Goal: Find specific page/section: Find specific page/section

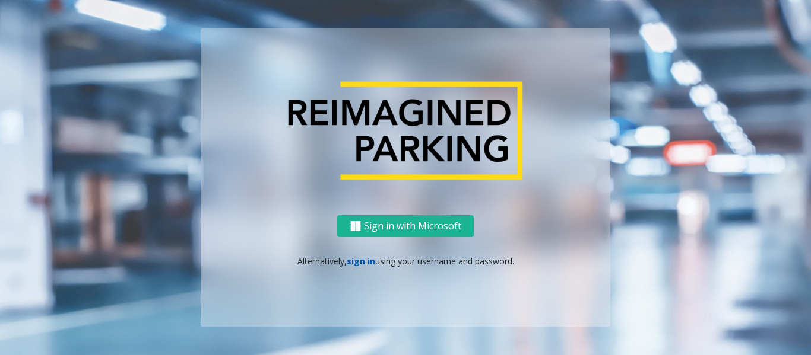
click at [353, 262] on link "sign in" at bounding box center [361, 261] width 28 height 11
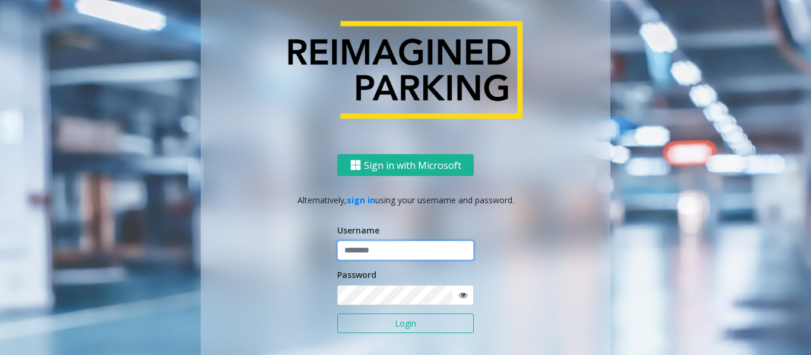
click at [352, 252] on input "text" at bounding box center [405, 251] width 136 height 20
type input "*****"
click at [337, 314] on button "Login" at bounding box center [405, 324] width 136 height 20
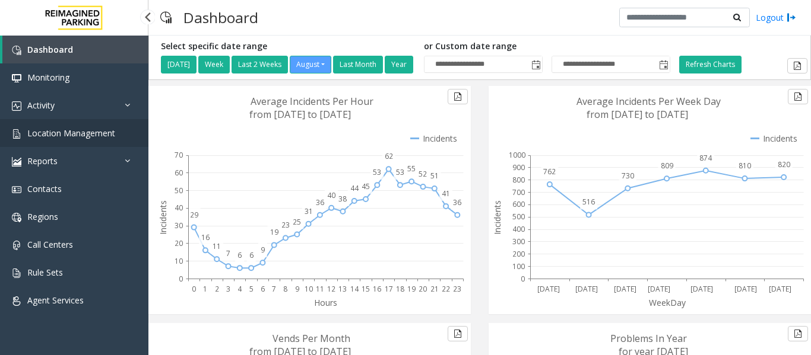
click at [63, 136] on span "Location Management" at bounding box center [71, 133] width 88 height 11
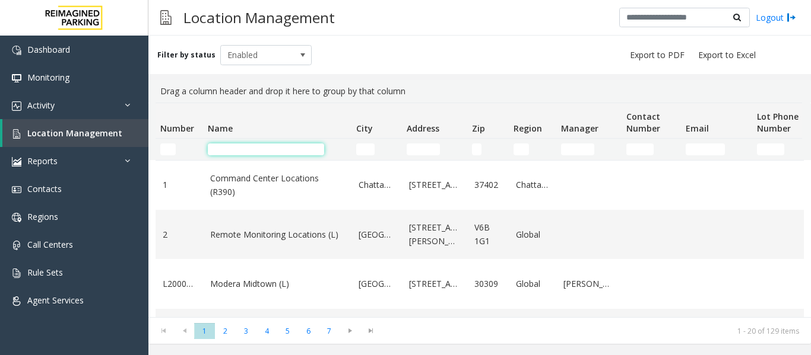
click at [259, 148] on input "Name Filter" at bounding box center [266, 150] width 116 height 12
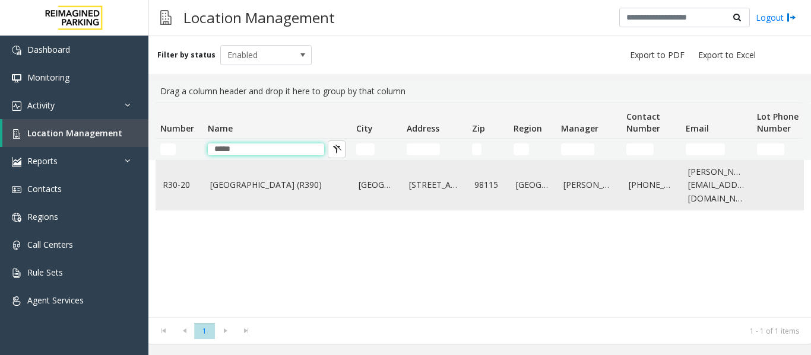
type input "*****"
click at [255, 189] on link "[GEOGRAPHIC_DATA] (R390)" at bounding box center [277, 185] width 134 height 13
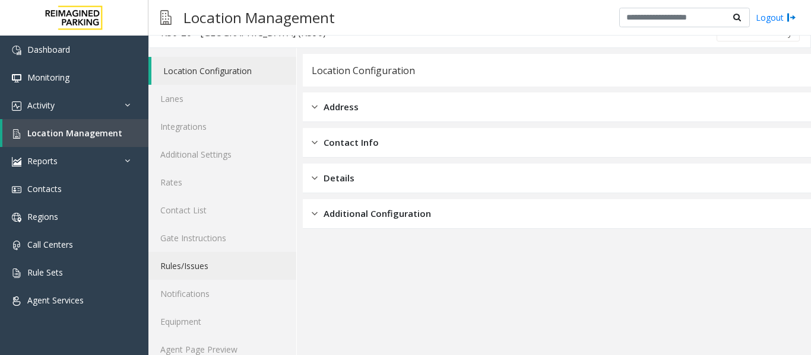
scroll to position [36, 0]
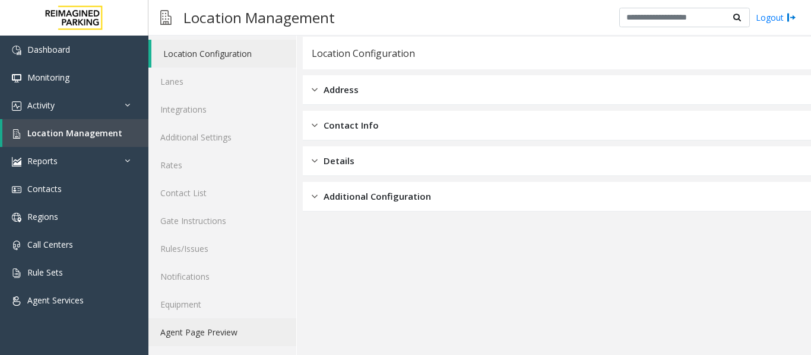
click at [202, 335] on link "Agent Page Preview" at bounding box center [222, 333] width 148 height 28
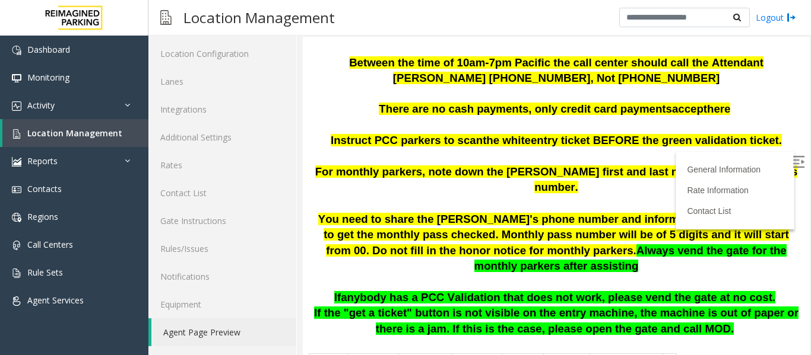
scroll to position [237, 0]
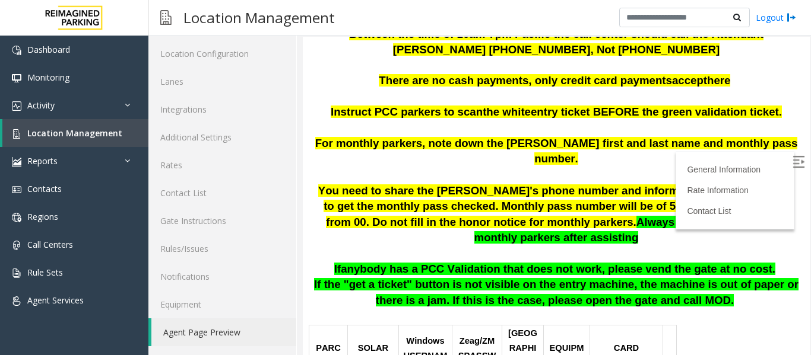
click at [792, 162] on img at bounding box center [798, 162] width 12 height 12
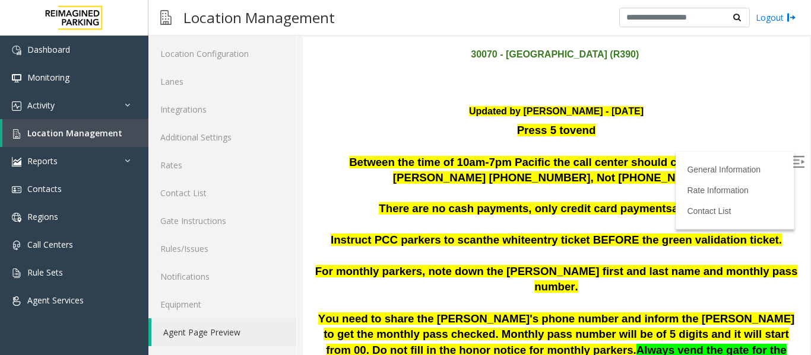
scroll to position [119, 0]
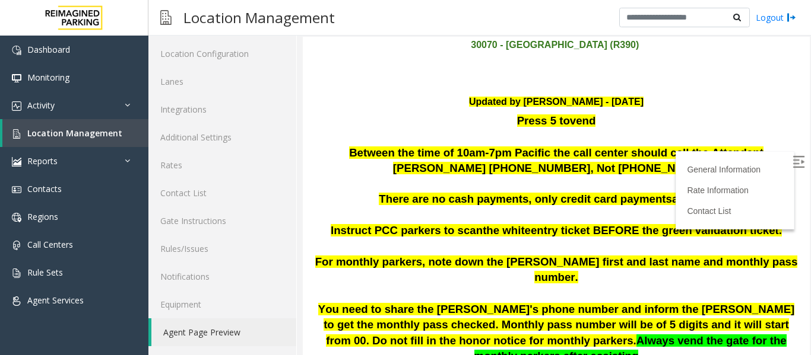
drag, startPoint x: 420, startPoint y: 171, endPoint x: 509, endPoint y: 190, distance: 90.3
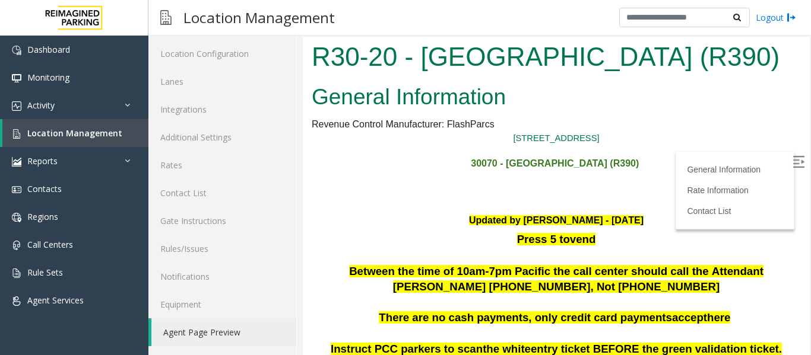
scroll to position [0, 0]
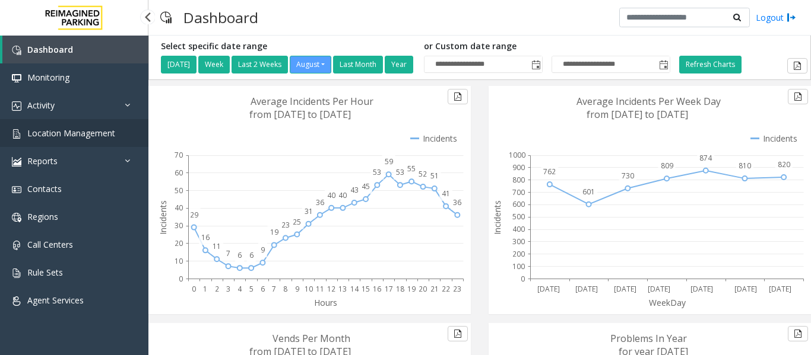
click at [66, 134] on span "Location Management" at bounding box center [71, 133] width 88 height 11
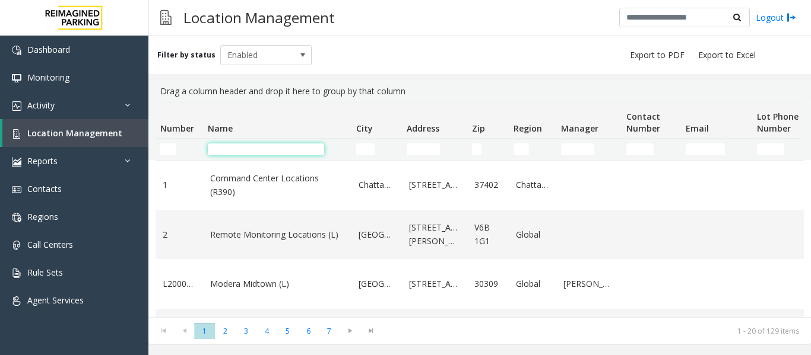
click at [290, 148] on input "Name Filter" at bounding box center [266, 150] width 116 height 12
